Goal: Task Accomplishment & Management: Manage account settings

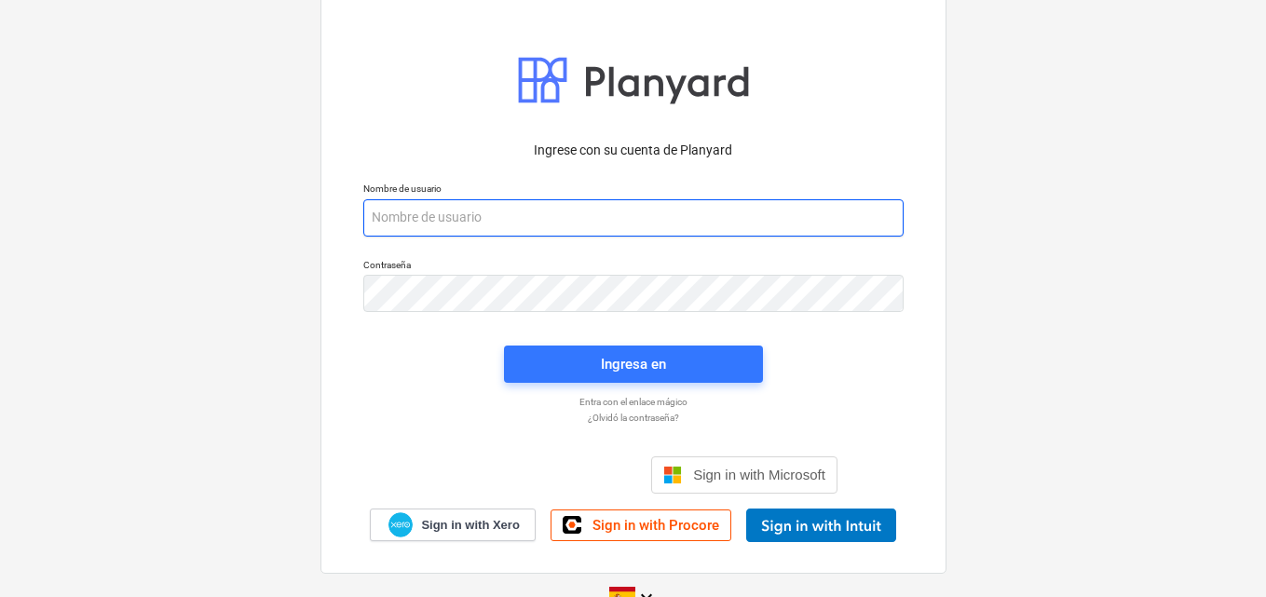
click at [398, 217] on input "email" at bounding box center [633, 217] width 540 height 37
paste input "[EMAIL_ADDRESS][DOMAIN_NAME]"
type input "[EMAIL_ADDRESS][DOMAIN_NAME]"
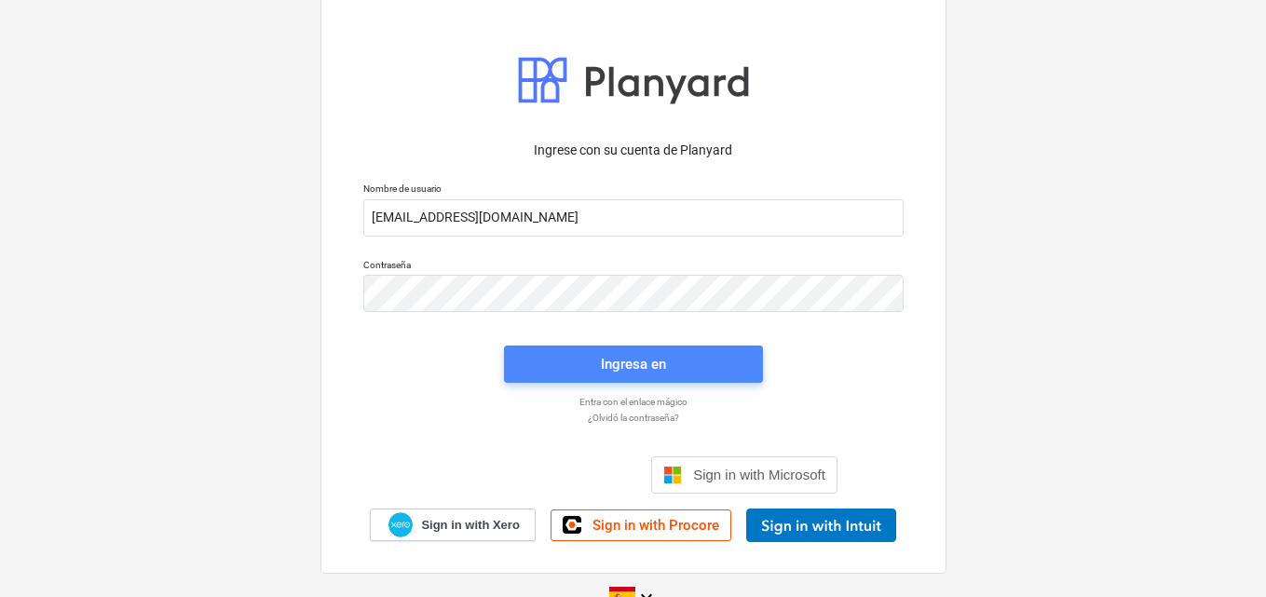
click at [664, 366] on div "Ingresa en" at bounding box center [633, 364] width 65 height 24
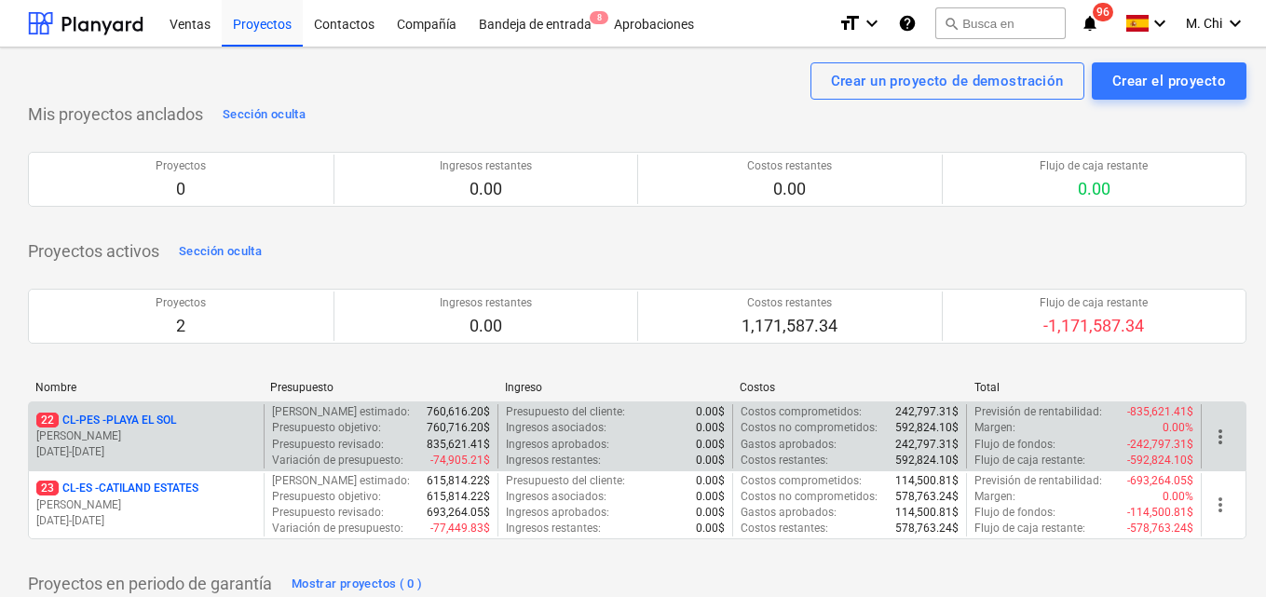
click at [96, 416] on p "22 CL-PES - [GEOGRAPHIC_DATA]" at bounding box center [106, 421] width 140 height 16
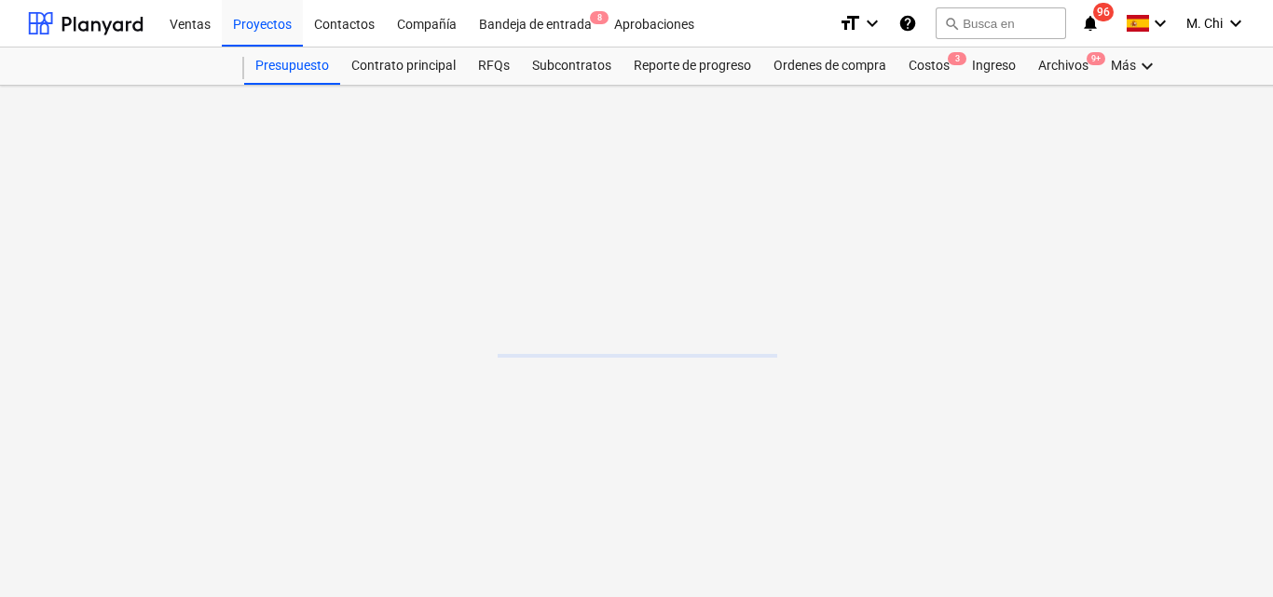
click at [97, 416] on main at bounding box center [637, 341] width 1274 height 511
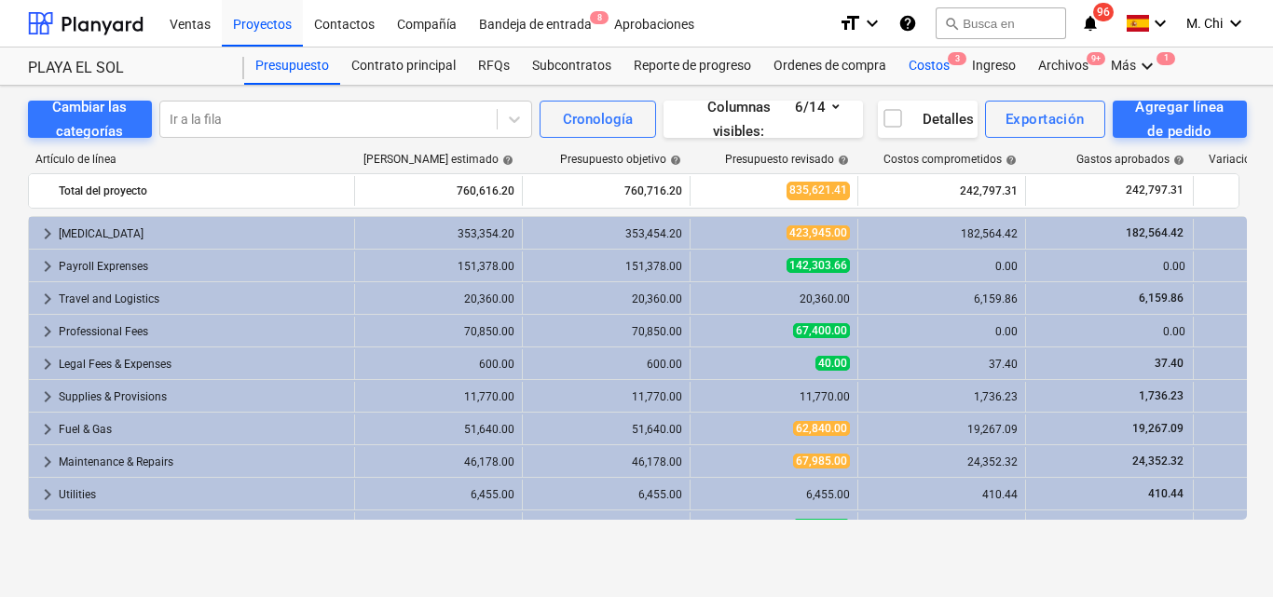
click at [928, 65] on div "Costos 3" at bounding box center [928, 66] width 63 height 37
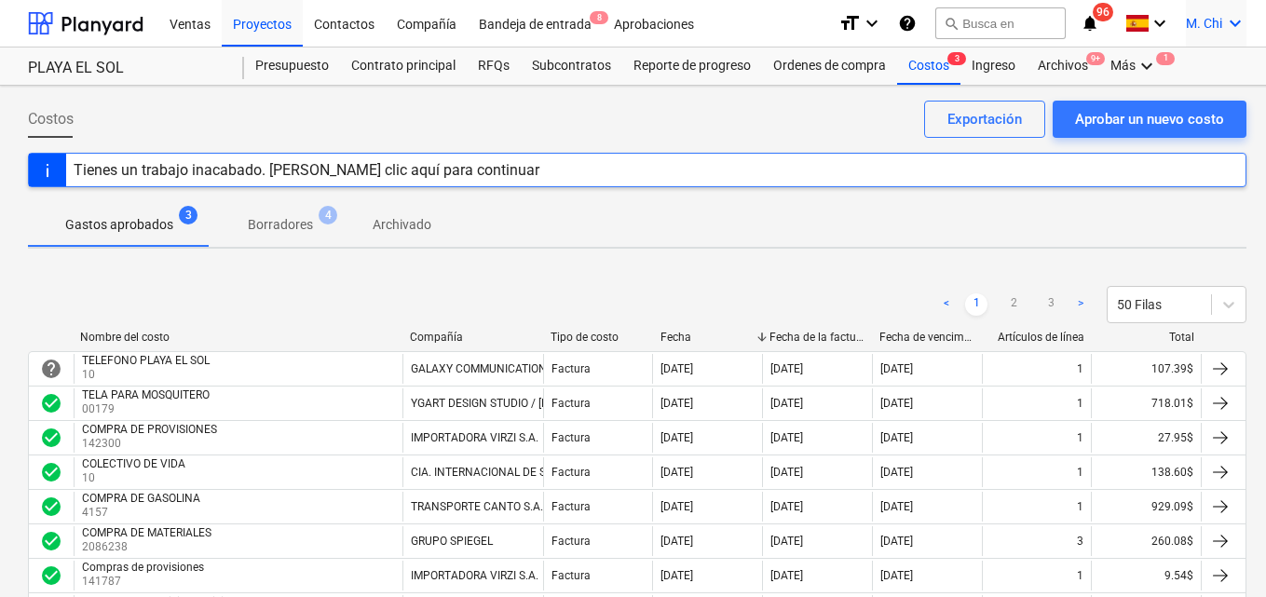
click at [1235, 24] on icon "keyboard_arrow_down" at bounding box center [1235, 23] width 22 height 22
click at [1181, 106] on div "Desconecta." at bounding box center [1191, 103] width 112 height 30
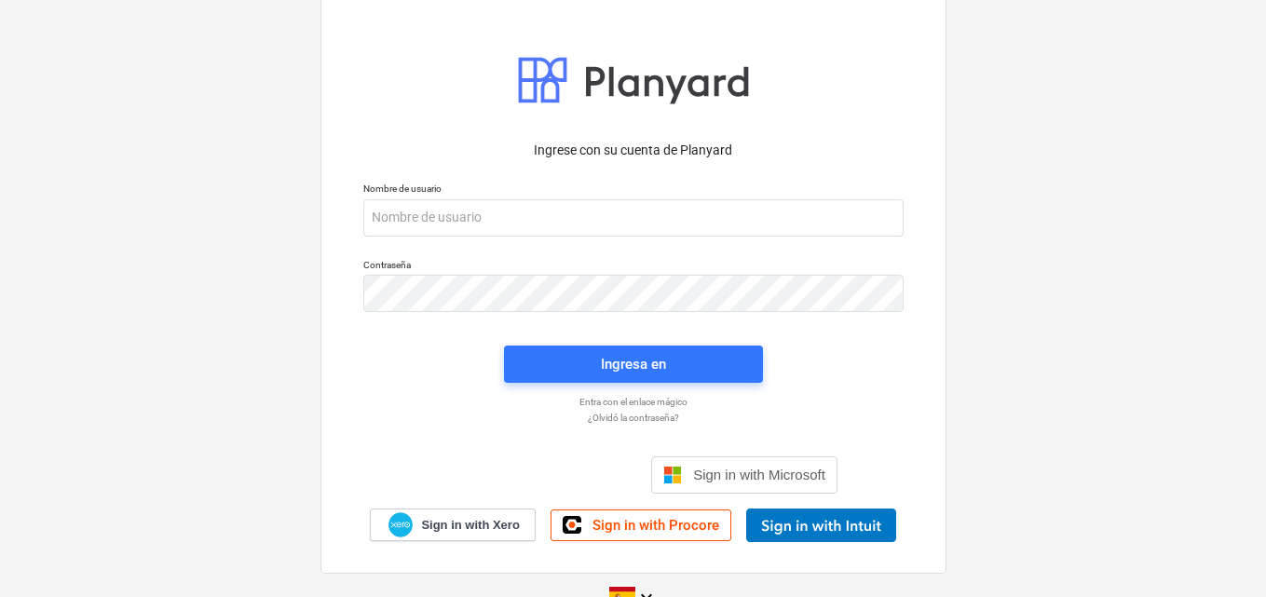
drag, startPoint x: 0, startPoint y: 1, endPoint x: 186, endPoint y: 94, distance: 208.3
click at [186, 94] on div "Ingrese con su cuenta de Planyard Nombre de usuario Contraseña Ingresa en Entra…" at bounding box center [633, 298] width 1266 height 673
